Goal: Transaction & Acquisition: Book appointment/travel/reservation

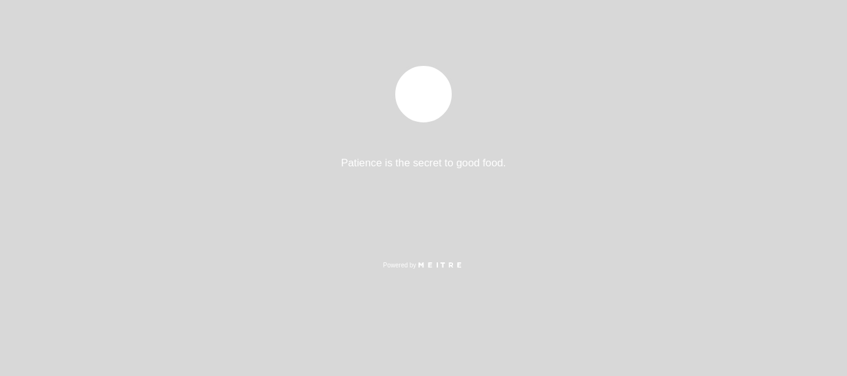
select select "es"
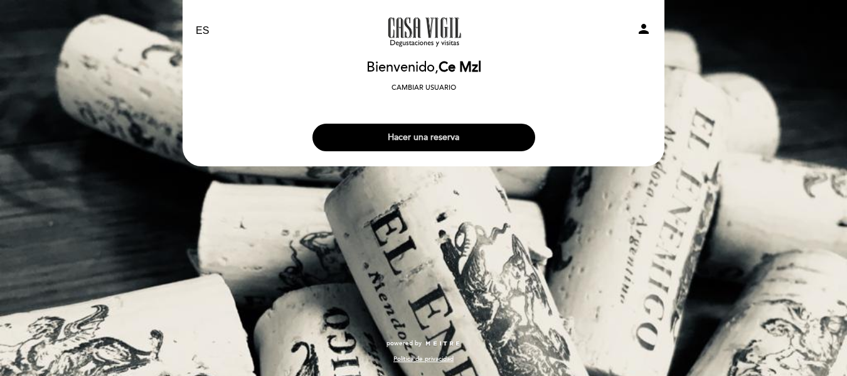
click at [425, 135] on button "Hacer una reserva" at bounding box center [423, 138] width 223 height 28
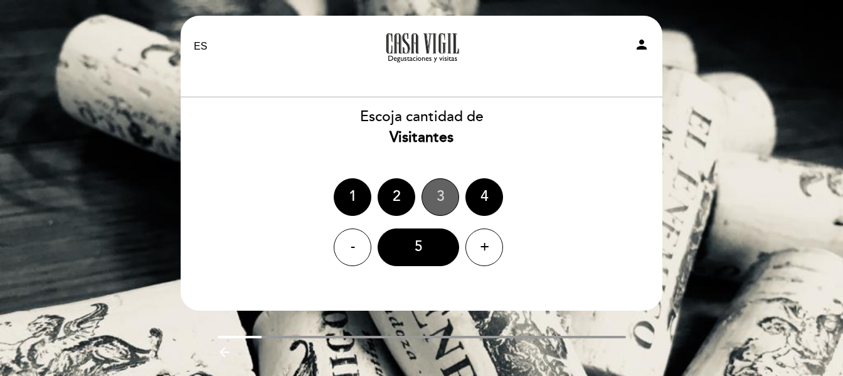
click at [444, 206] on div "3" at bounding box center [440, 197] width 38 height 38
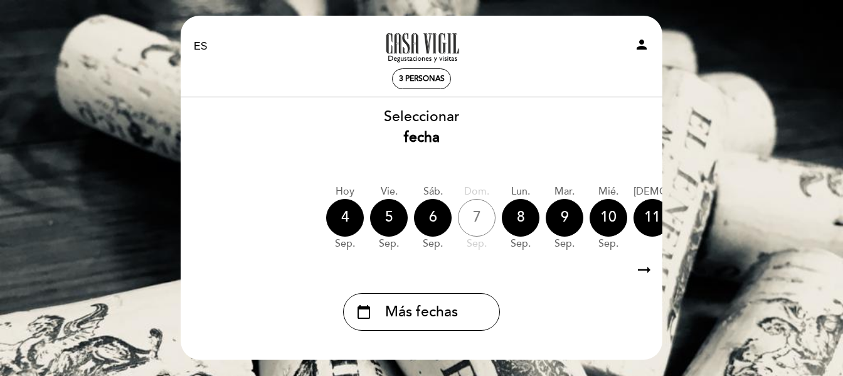
click at [643, 269] on icon "arrow_right_alt" at bounding box center [644, 270] width 19 height 27
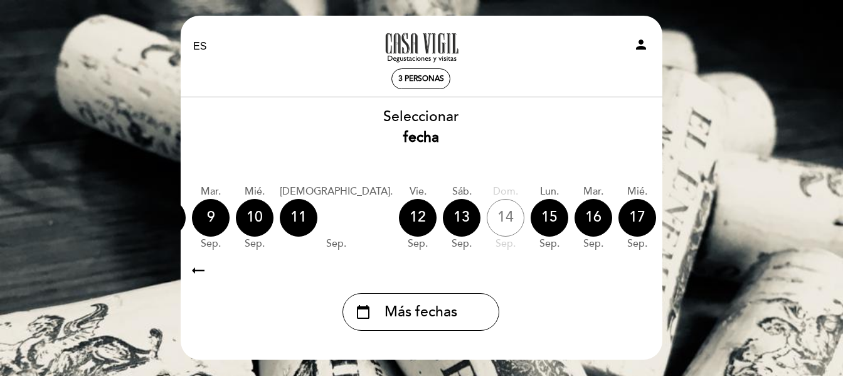
scroll to position [0, 366]
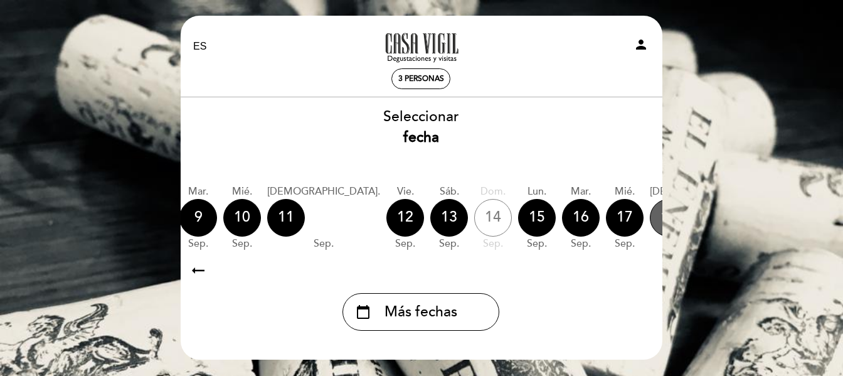
click at [650, 228] on div "18" at bounding box center [669, 218] width 38 height 38
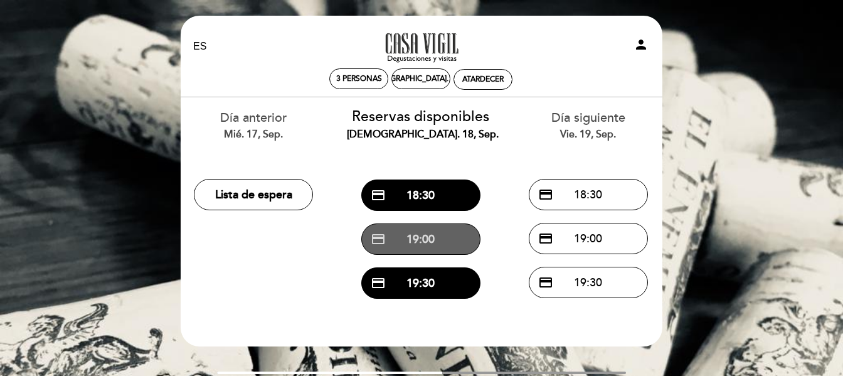
click at [440, 241] on button "credit_card 19:00" at bounding box center [420, 238] width 119 height 31
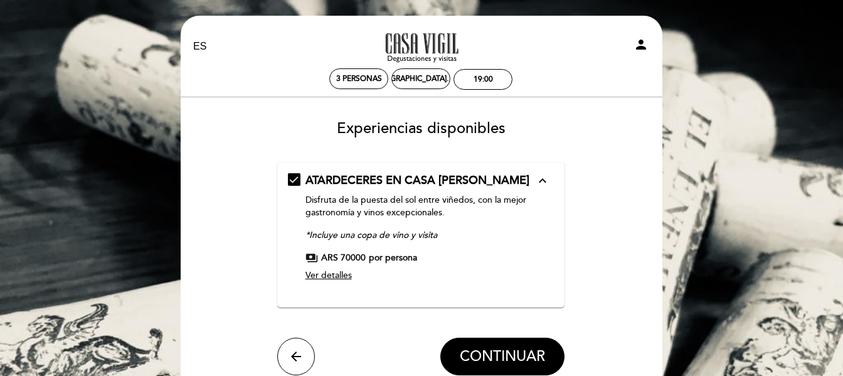
click at [331, 277] on span "Ver detalles" at bounding box center [328, 275] width 46 height 11
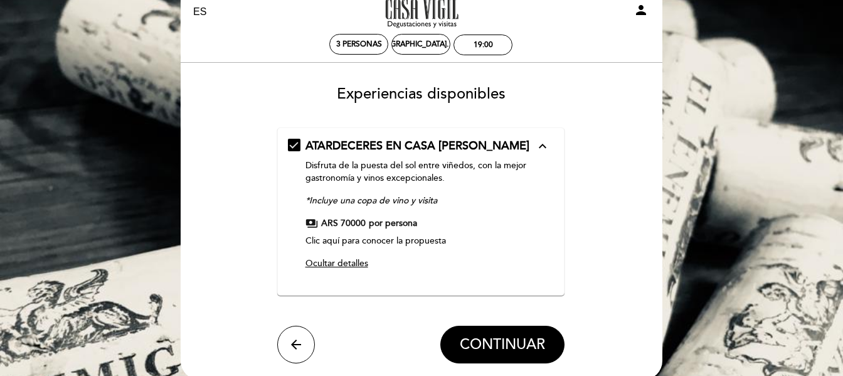
scroll to position [50, 0]
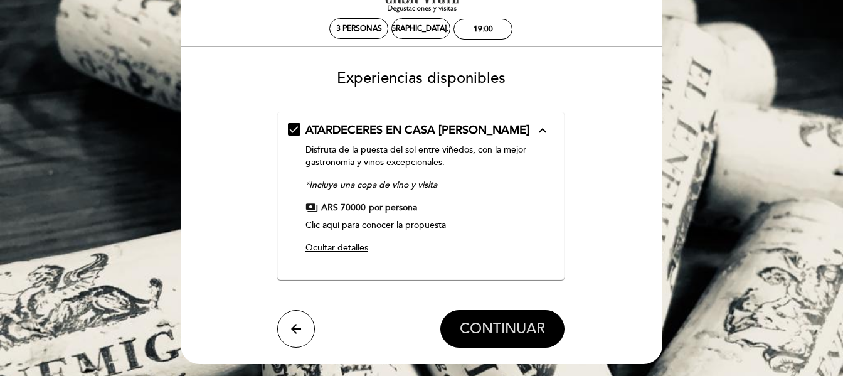
click at [511, 339] on button "CONTINUAR" at bounding box center [502, 329] width 124 height 38
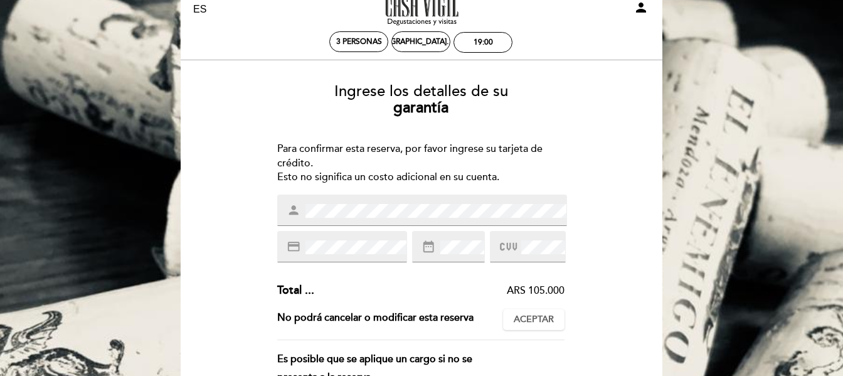
scroll to position [0, 0]
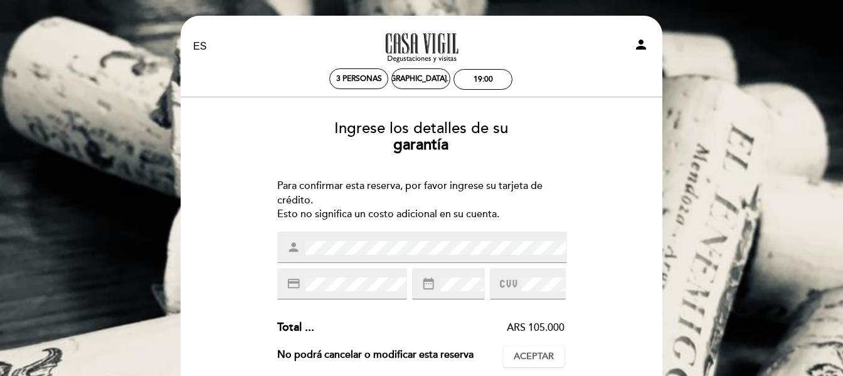
click at [647, 210] on div "Ingrese los detalles de su garantía Para confirmar esta reserva, por favor ingr…" at bounding box center [421, 358] width 464 height 496
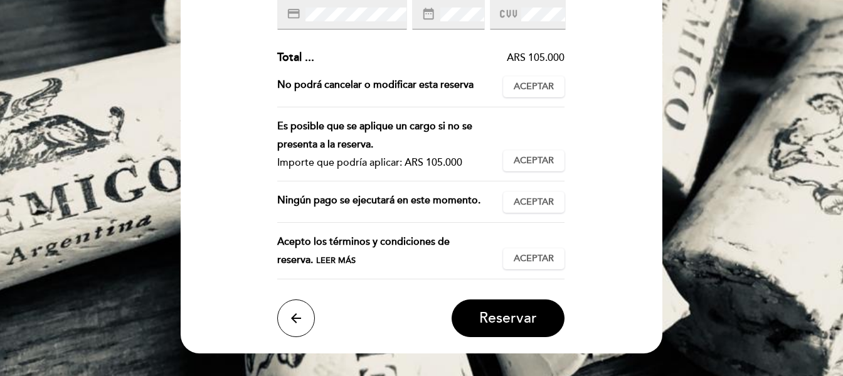
scroll to position [276, 0]
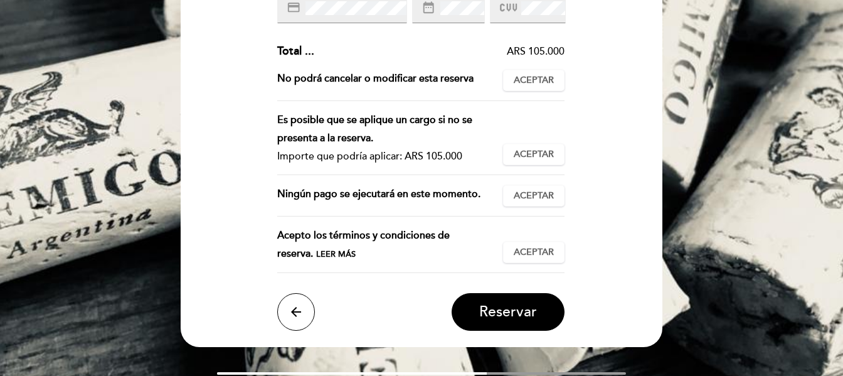
click at [316, 251] on span "Leer más" at bounding box center [336, 254] width 40 height 10
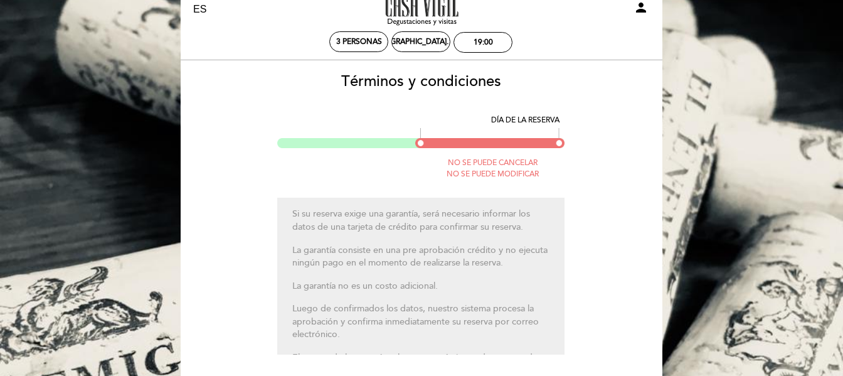
click at [465, 265] on p "La garantía consiste en una pre aprobación crédito y no ejecuta ningún pago en …" at bounding box center [421, 257] width 258 height 26
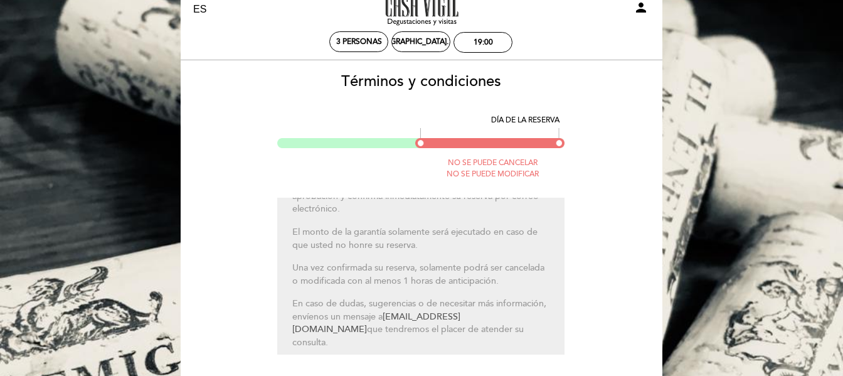
scroll to position [127, 0]
